Goal: Task Accomplishment & Management: Manage account settings

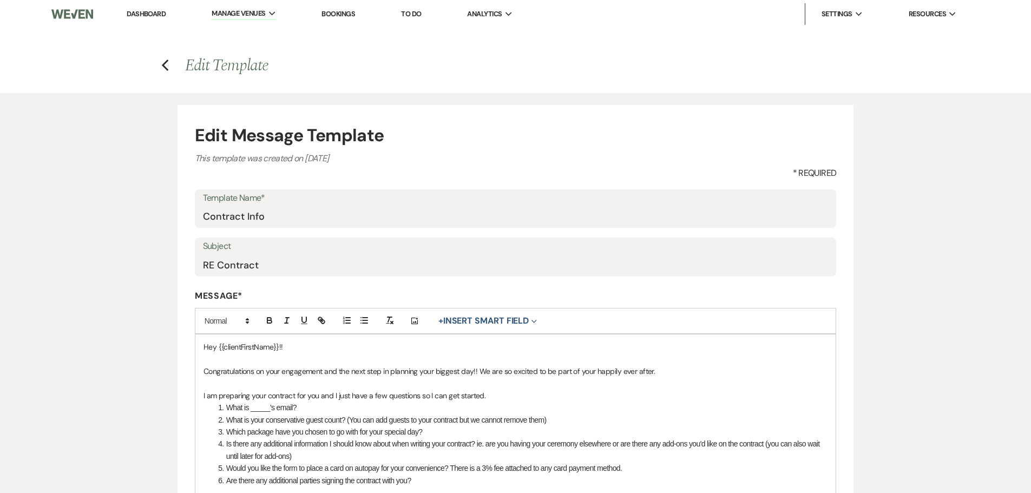
click at [136, 9] on link "Dashboard" at bounding box center [146, 13] width 39 height 9
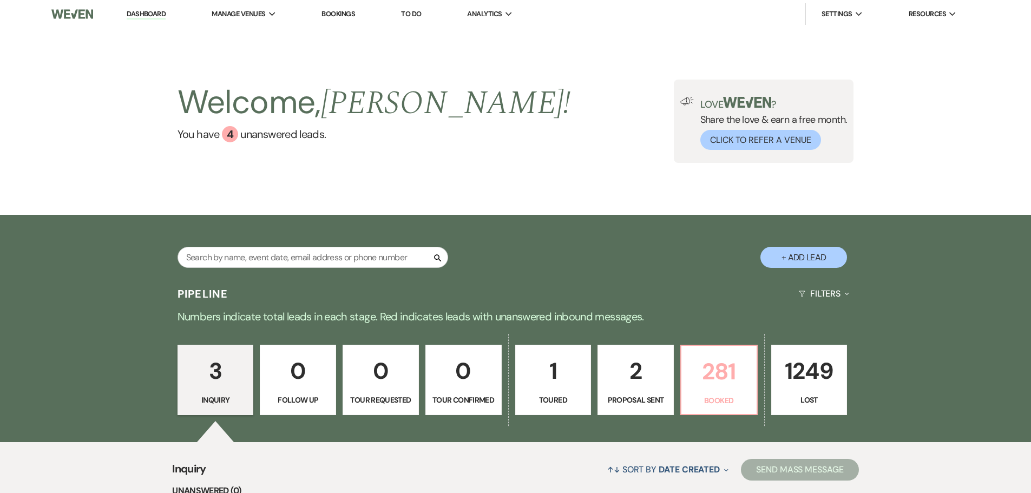
click at [727, 379] on p "281" at bounding box center [719, 371] width 62 height 36
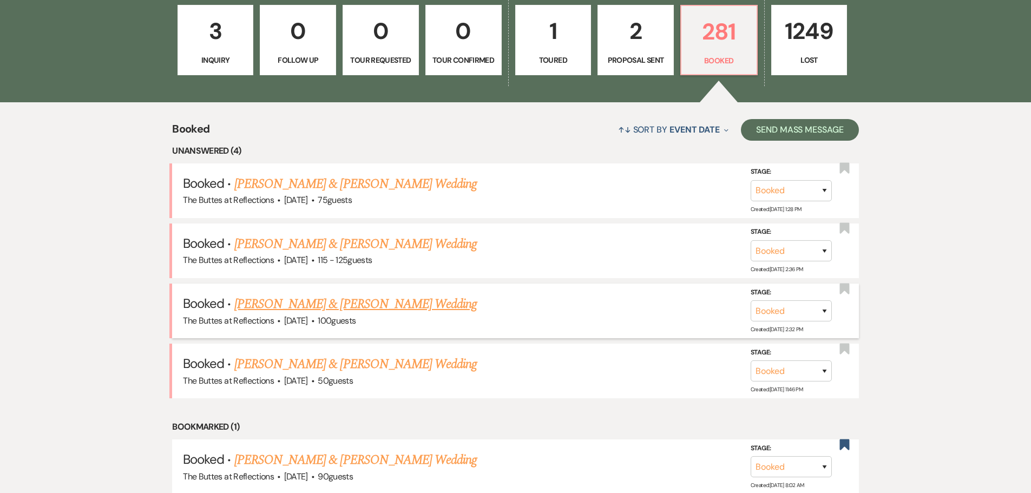
scroll to position [353, 0]
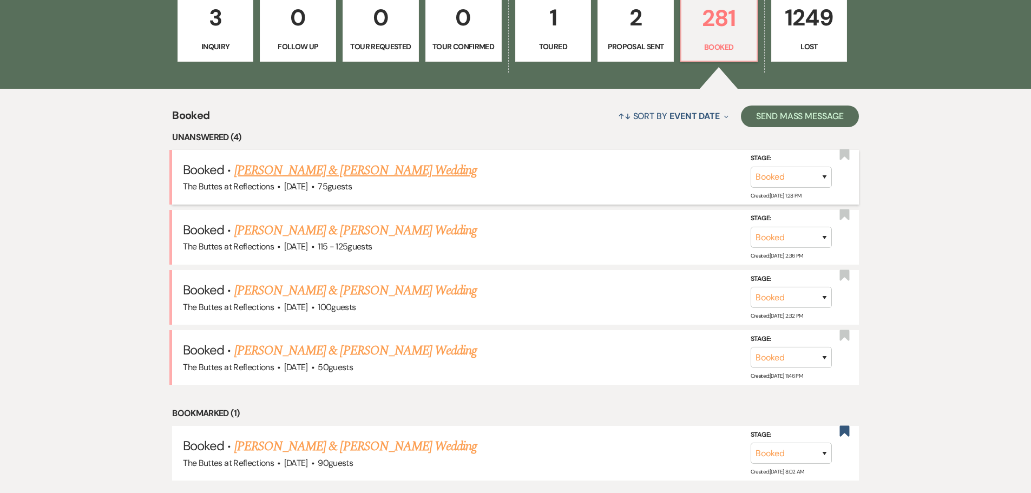
click at [385, 172] on link "[PERSON_NAME] & [PERSON_NAME] Wedding" at bounding box center [355, 170] width 243 height 19
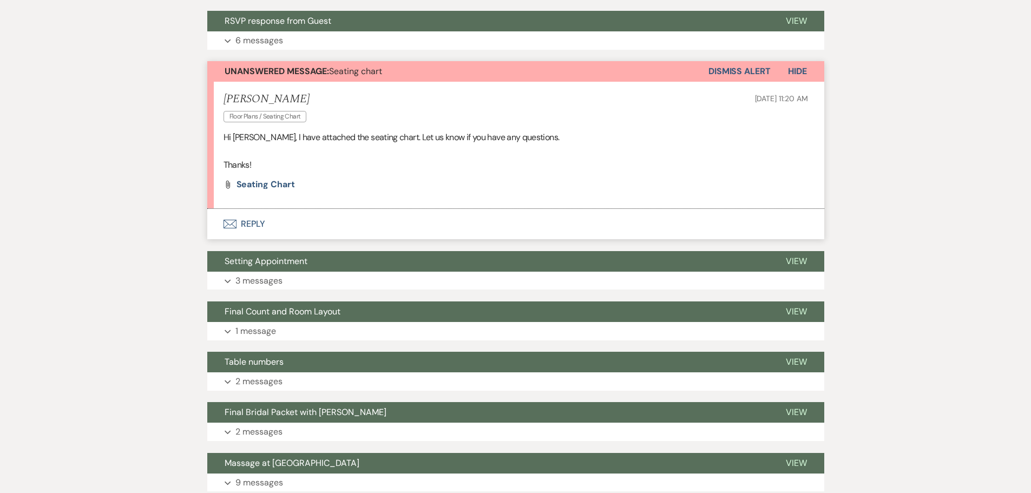
scroll to position [325, 0]
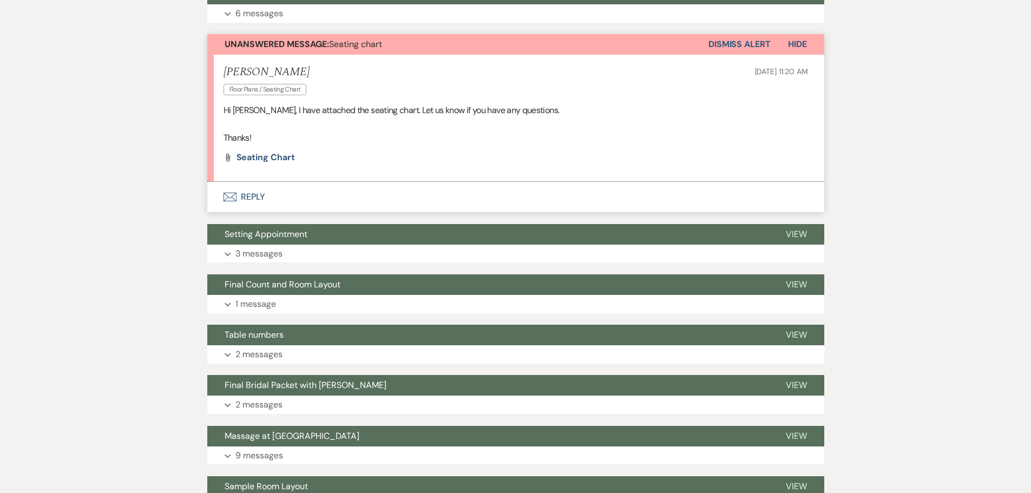
click at [386, 166] on li "Orlando Black Floor Plans / Seating Chart Sep 17, 2025, 11:20 AM Hi Debi, I hav…" at bounding box center [515, 118] width 617 height 127
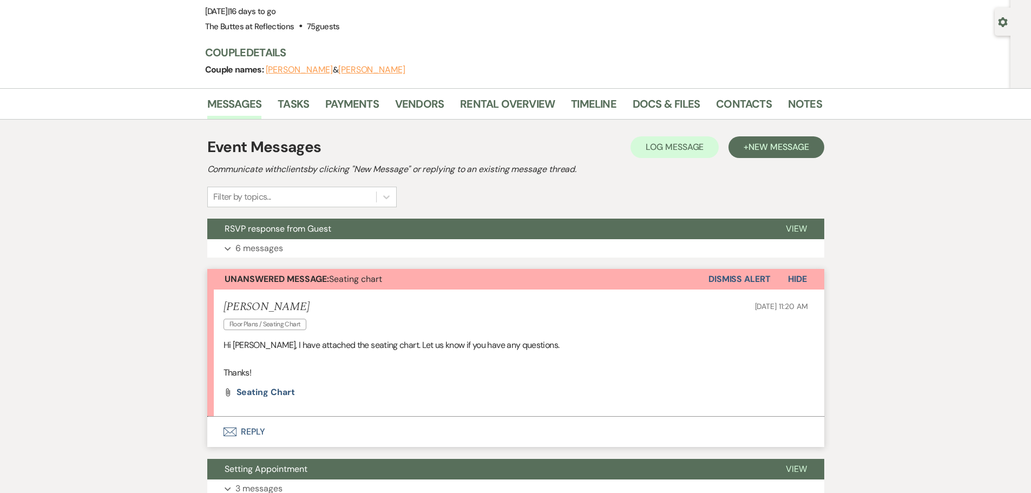
scroll to position [0, 0]
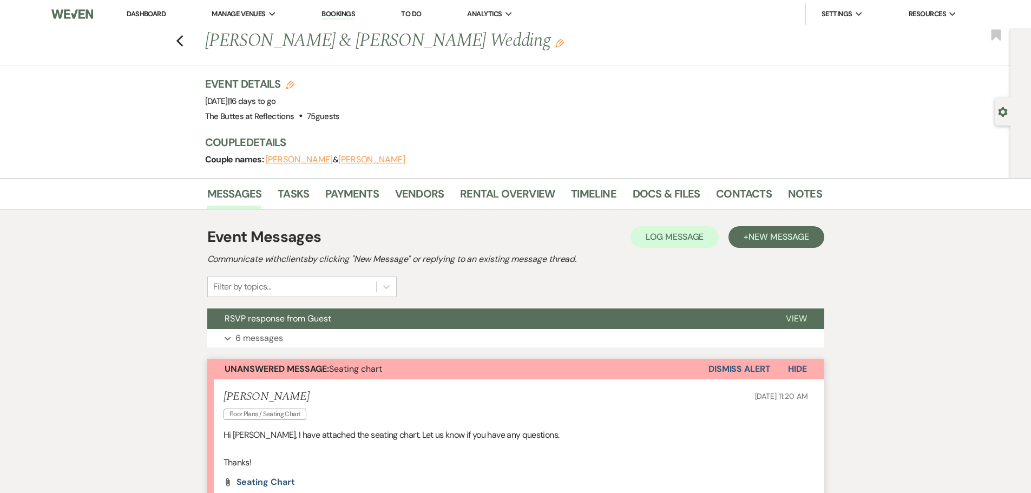
click at [152, 11] on link "Dashboard" at bounding box center [146, 13] width 39 height 9
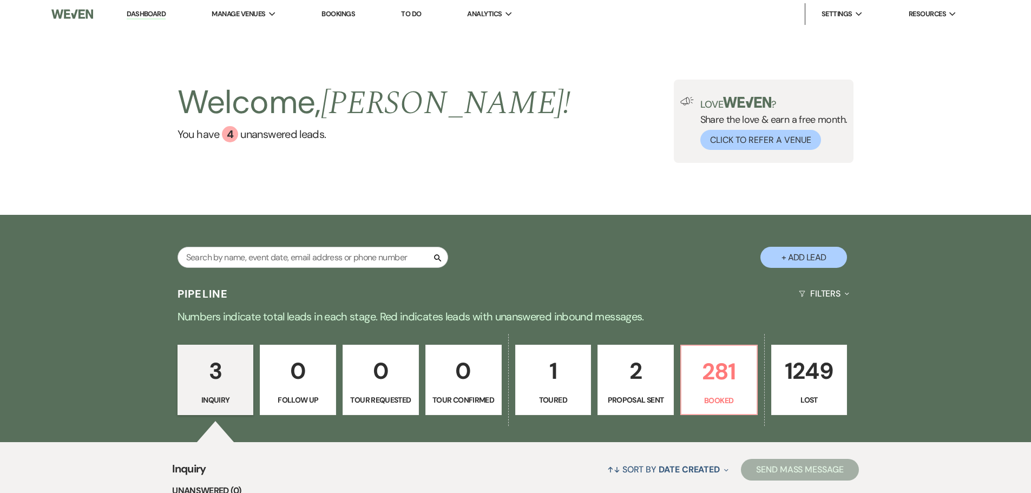
click at [341, 10] on link "Bookings" at bounding box center [339, 13] width 34 height 9
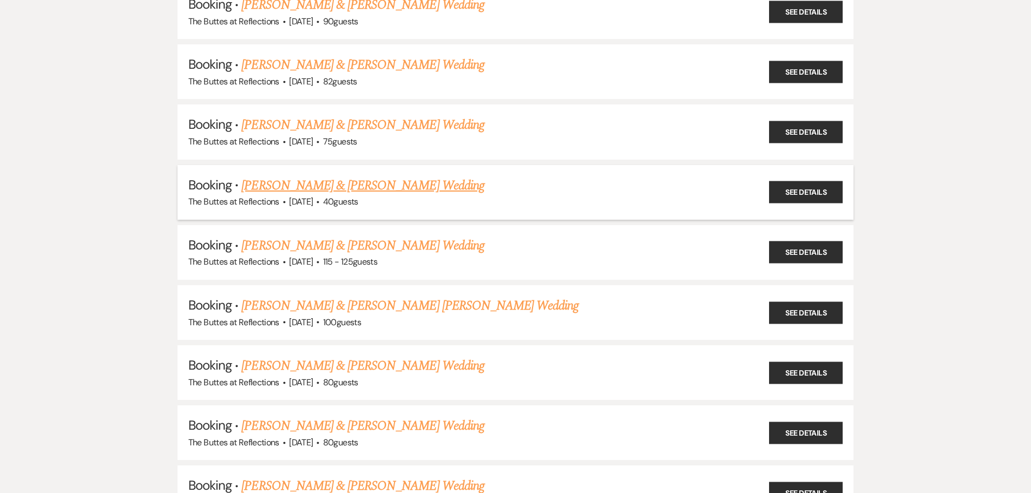
scroll to position [271, 0]
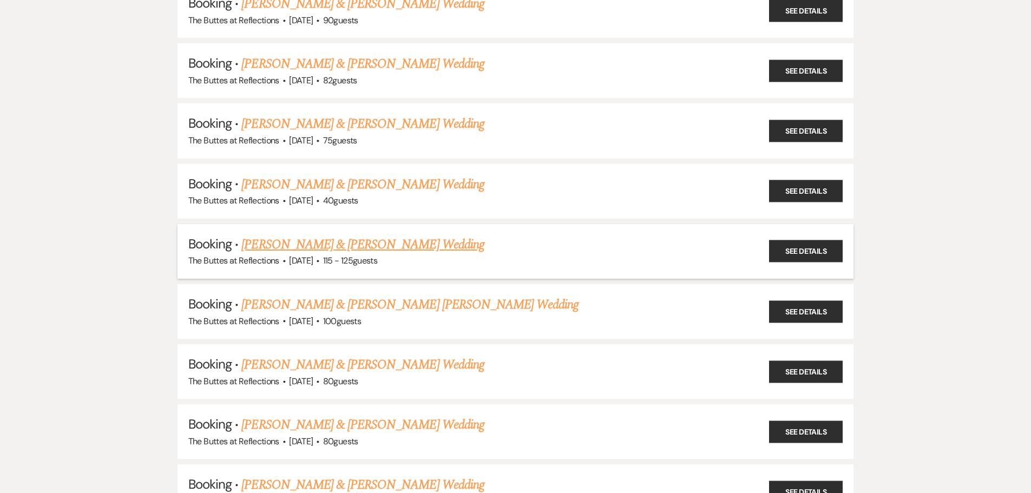
click at [351, 246] on link "[PERSON_NAME] & [PERSON_NAME] Wedding" at bounding box center [362, 244] width 243 height 19
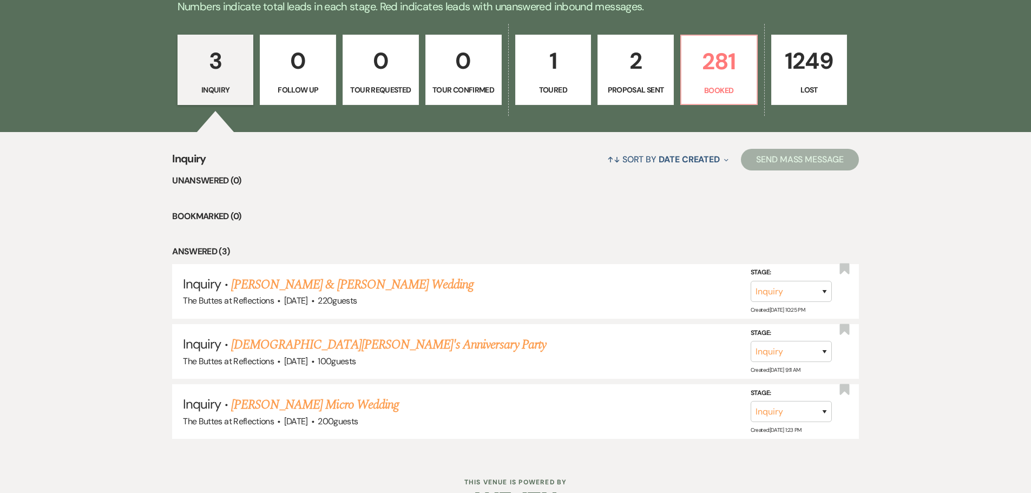
scroll to position [344, 0]
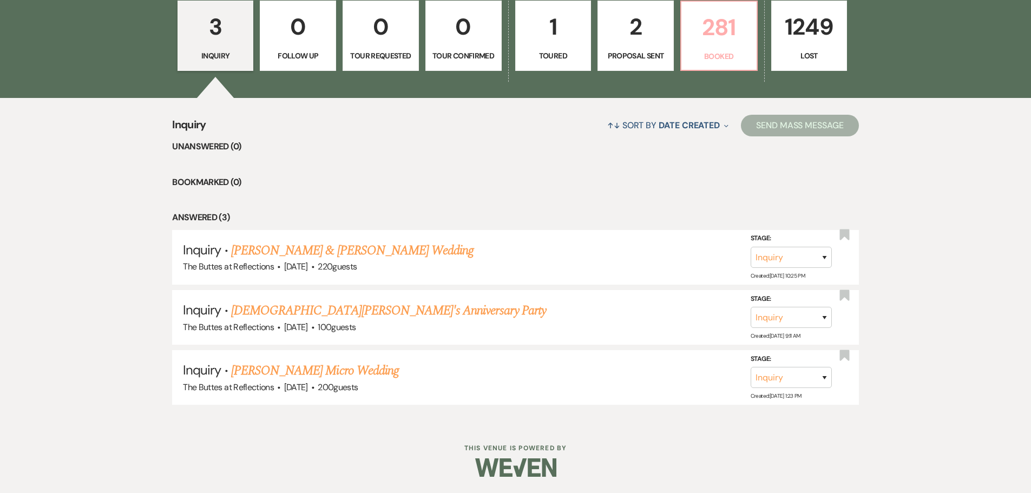
click at [711, 42] on p "281" at bounding box center [719, 27] width 62 height 36
